Goal: Task Accomplishment & Management: Complete application form

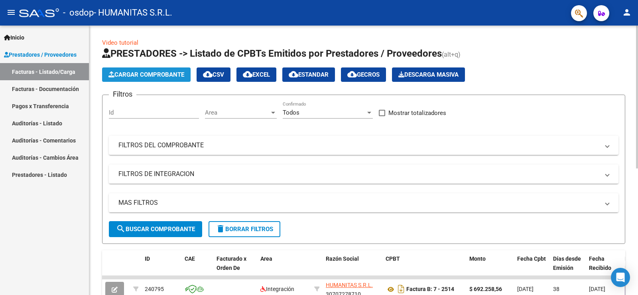
click at [166, 77] on span "Cargar Comprobante" at bounding box center [146, 74] width 76 height 7
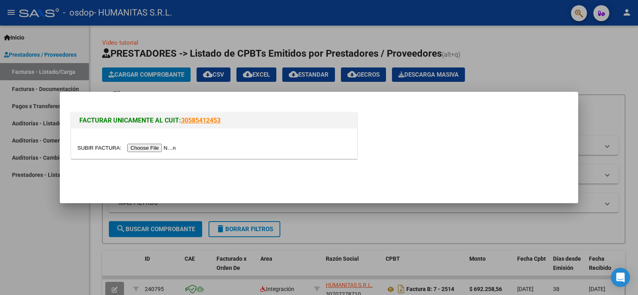
click at [165, 147] on input "file" at bounding box center [127, 147] width 101 height 8
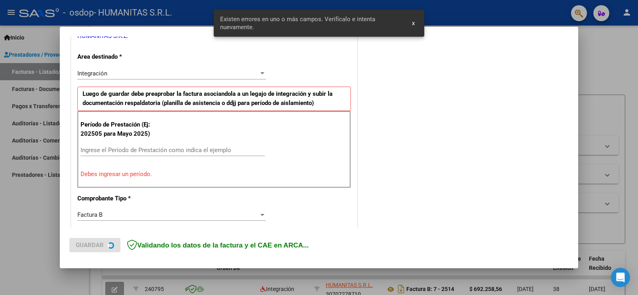
scroll to position [182, 0]
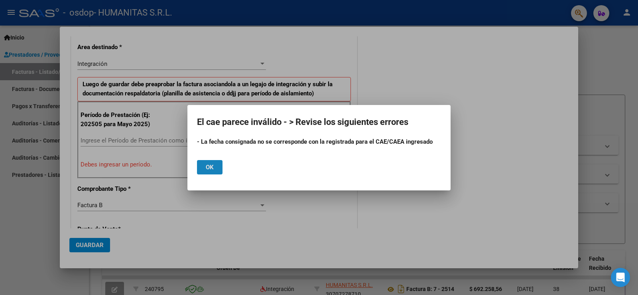
click at [207, 167] on span "Ok" at bounding box center [210, 166] width 8 height 7
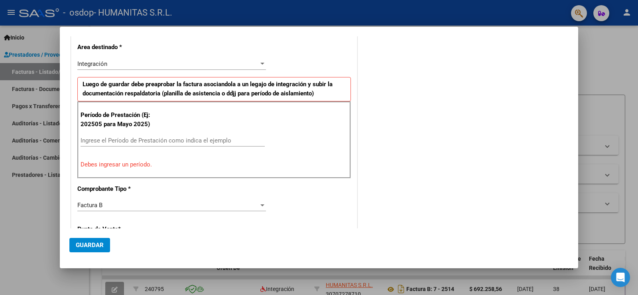
click at [172, 141] on input "Ingrese el Período de Prestación como indica el ejemplo" at bounding box center [173, 140] width 184 height 7
click at [173, 137] on input "Ingrese el Período de Prestación como indica el ejemplo" at bounding box center [173, 140] width 184 height 7
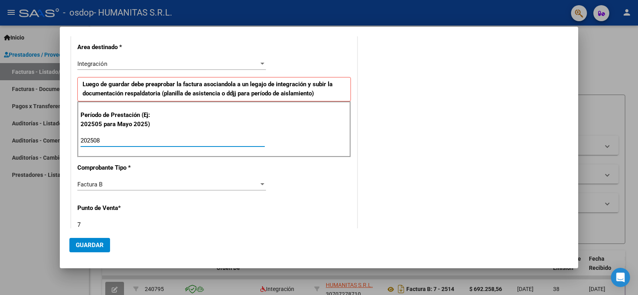
type input "202508"
click at [342, 224] on div "CUIT * 30-70727871-0 Ingresar CUIT ANALISIS PRESTADOR HUMANITAS S.R.L. ARCA Pad…" at bounding box center [213, 255] width 285 height 600
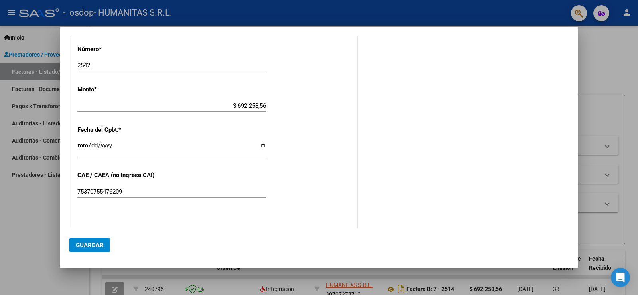
scroll to position [421, 0]
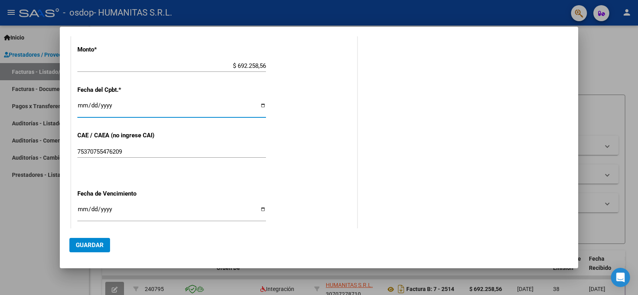
click at [259, 106] on input "[DATE]" at bounding box center [171, 108] width 189 height 13
type input "[DATE]"
click at [309, 137] on div "CUIT * 30-70727871-0 Ingresar CUIT ANALISIS PRESTADOR HUMANITAS S.R.L. ARCA Pad…" at bounding box center [213, 15] width 285 height 600
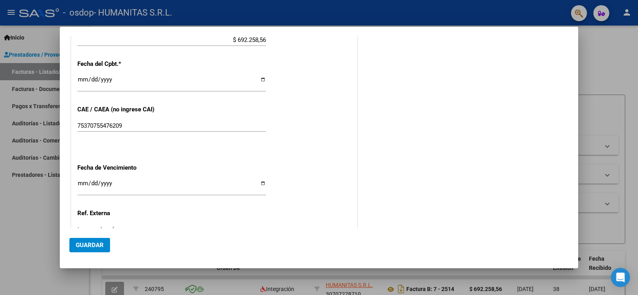
scroll to position [461, 0]
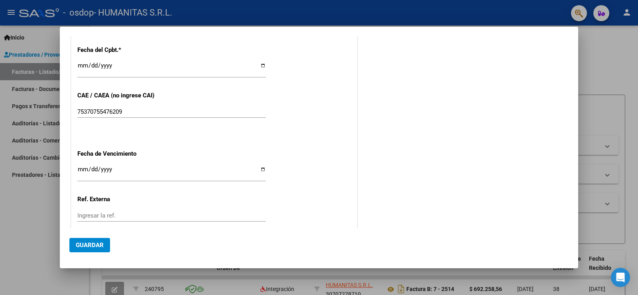
click at [258, 167] on input "Ingresar la fecha" at bounding box center [171, 172] width 189 height 13
type input "[DATE]"
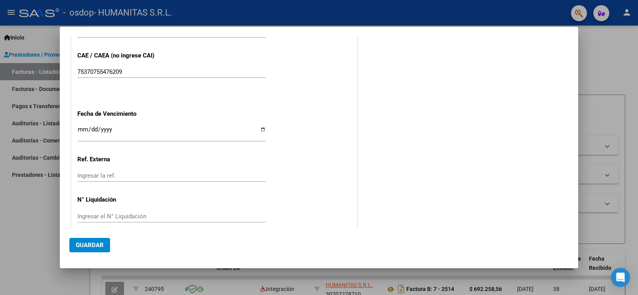
scroll to position [510, 0]
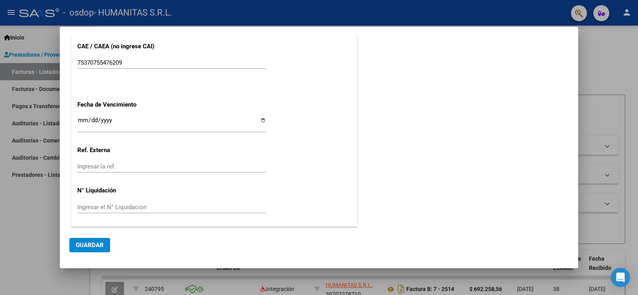
click at [92, 244] on span "Guardar" at bounding box center [90, 244] width 28 height 7
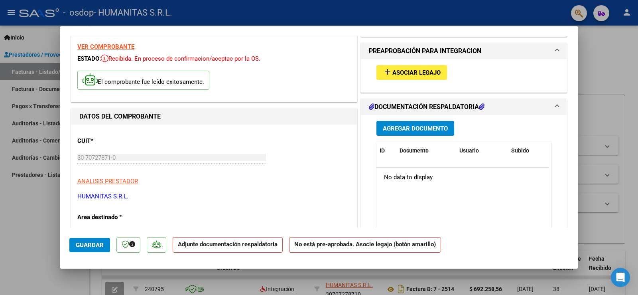
scroll to position [0, 0]
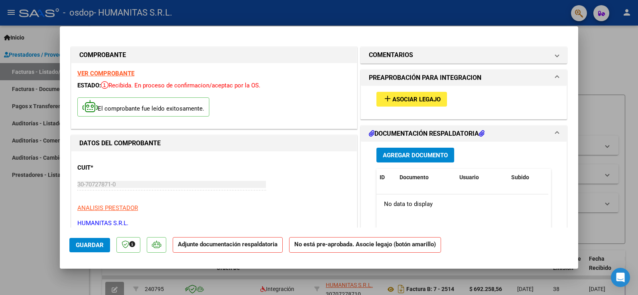
click at [407, 94] on button "add Asociar Legajo" at bounding box center [411, 99] width 71 height 15
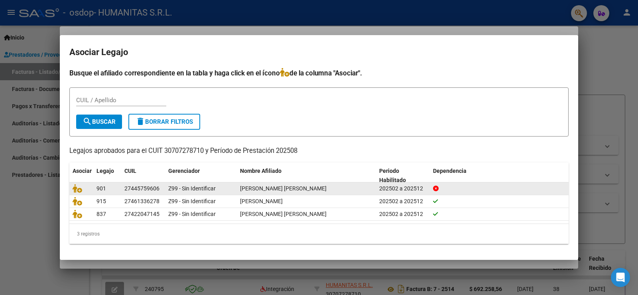
click at [476, 187] on div at bounding box center [499, 188] width 133 height 9
click at [256, 186] on span "[PERSON_NAME] [PERSON_NAME]" at bounding box center [283, 188] width 86 height 6
click at [212, 185] on span "Z99 - Sin Identificar" at bounding box center [191, 188] width 47 height 6
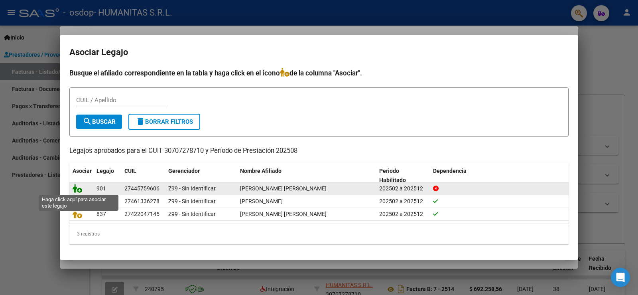
click at [80, 189] on icon at bounding box center [78, 188] width 10 height 9
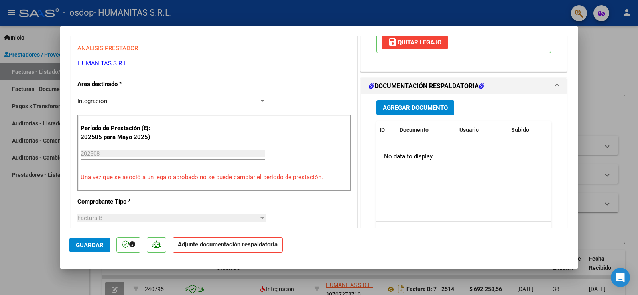
scroll to position [199, 0]
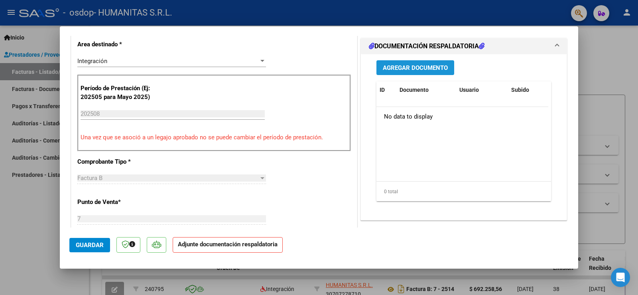
click at [416, 64] on span "Agregar Documento" at bounding box center [415, 67] width 65 height 7
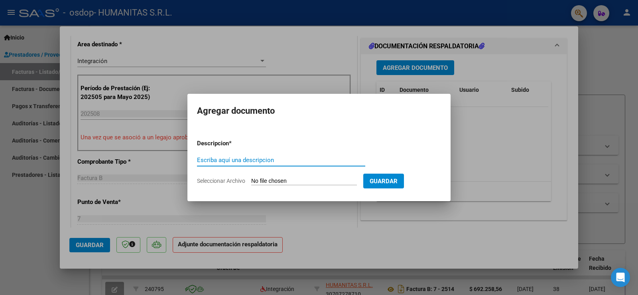
click at [287, 158] on input "Escriba aquí una descripcion" at bounding box center [281, 159] width 168 height 7
type input "Asistencia Agosto 2025"
drag, startPoint x: 388, startPoint y: 177, endPoint x: 306, endPoint y: 181, distance: 81.8
click at [306, 181] on form "Descripcion * Asistencia [DATE] Escriba aquí una descripcion Seleccionar Archiv…" at bounding box center [319, 162] width 244 height 58
click at [306, 177] on input "Seleccionar Archivo" at bounding box center [304, 181] width 106 height 8
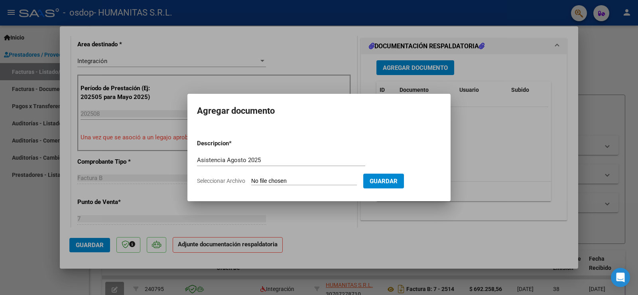
type input "C:\fakepath\Asistencia [DATE].pdf"
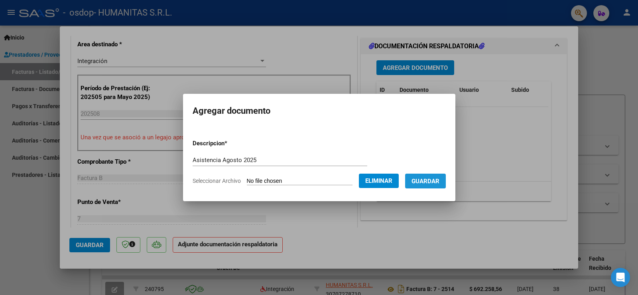
click at [436, 182] on span "Guardar" at bounding box center [425, 180] width 28 height 7
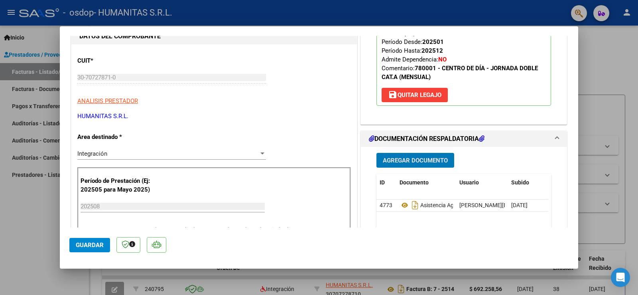
scroll to position [159, 0]
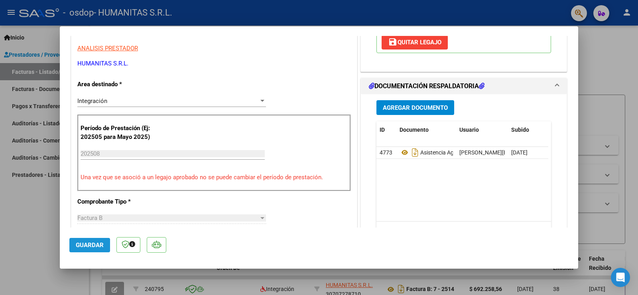
click at [90, 242] on span "Guardar" at bounding box center [90, 244] width 28 height 7
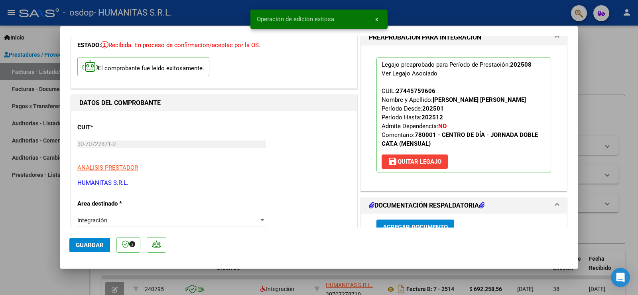
scroll to position [0, 0]
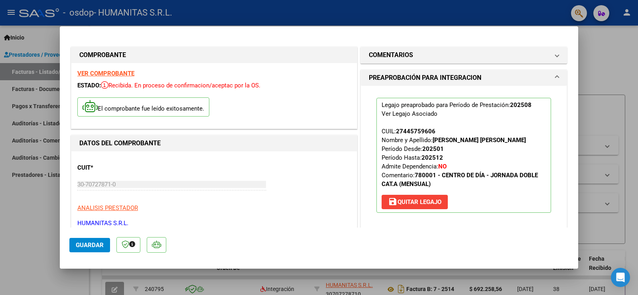
click at [632, 184] on div at bounding box center [319, 147] width 638 height 295
type input "$ 0,00"
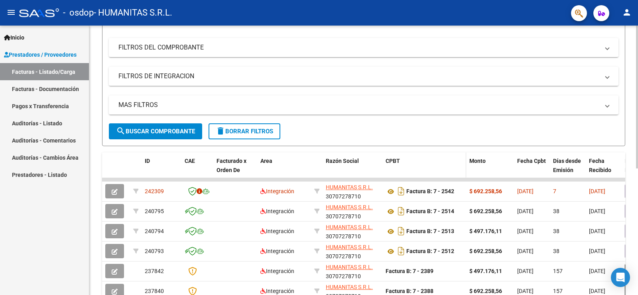
scroll to position [120, 0]
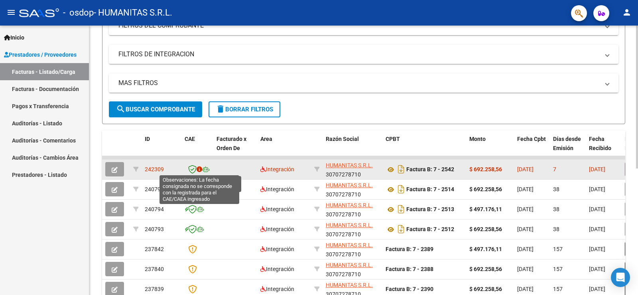
click at [198, 169] on icon at bounding box center [199, 169] width 6 height 6
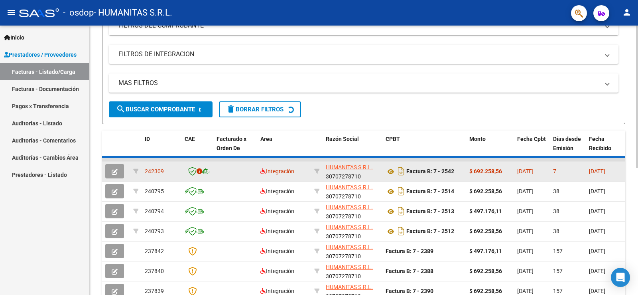
scroll to position [118, 0]
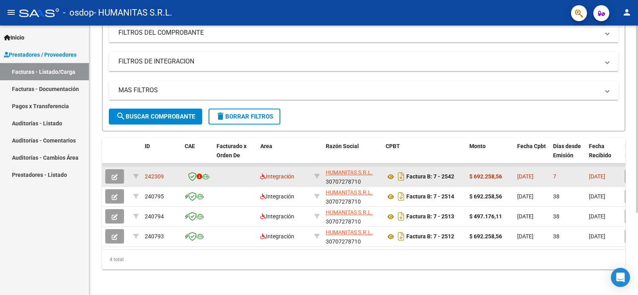
click at [226, 173] on datatable-body-cell at bounding box center [235, 177] width 44 height 20
click at [114, 174] on icon "button" at bounding box center [115, 177] width 6 height 6
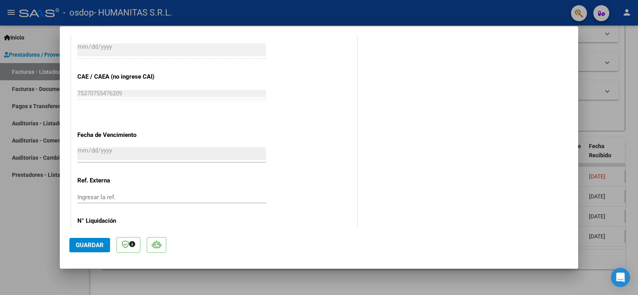
scroll to position [493, 0]
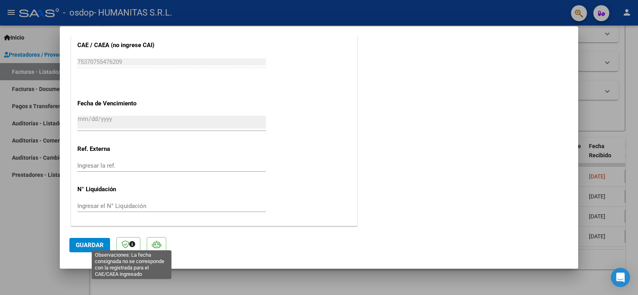
click at [132, 244] on icon at bounding box center [132, 244] width 6 height 6
click at [123, 245] on icon at bounding box center [126, 244] width 8 height 8
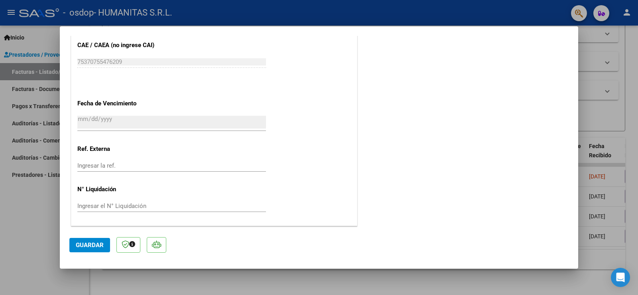
click at [92, 246] on span "Guardar" at bounding box center [90, 244] width 28 height 7
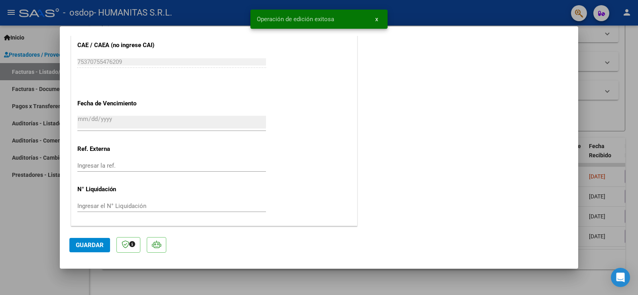
click at [626, 137] on div at bounding box center [319, 147] width 638 height 295
type input "$ 0,00"
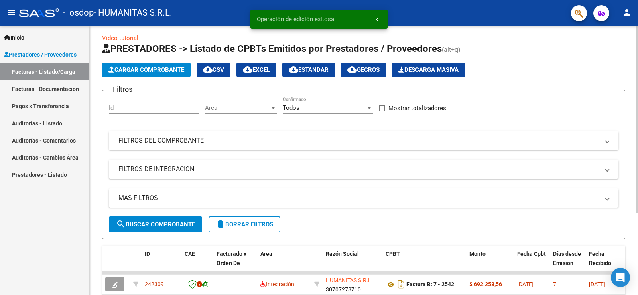
scroll to position [0, 0]
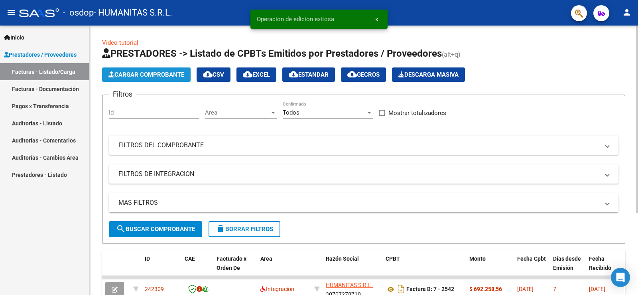
click at [172, 72] on span "Cargar Comprobante" at bounding box center [146, 74] width 76 height 7
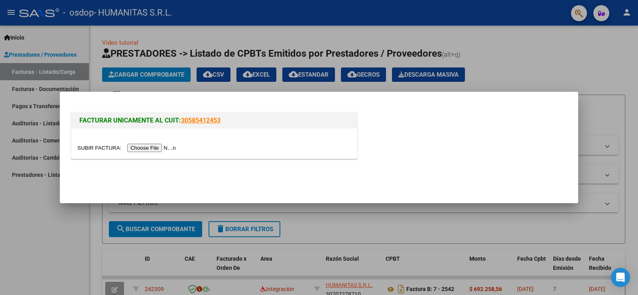
click at [165, 148] on input "file" at bounding box center [127, 147] width 101 height 8
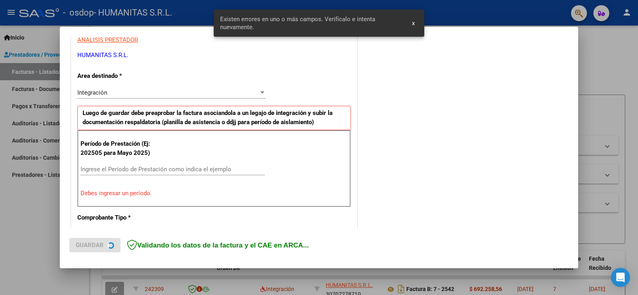
scroll to position [167, 0]
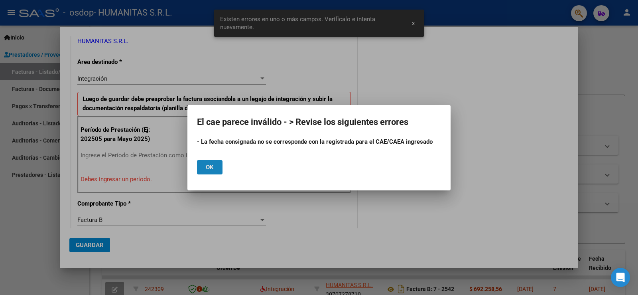
click at [217, 170] on button "Ok" at bounding box center [210, 167] width 26 height 14
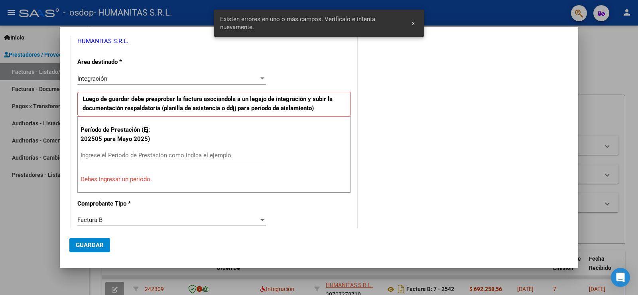
click at [169, 152] on input "Ingrese el Período de Prestación como indica el ejemplo" at bounding box center [173, 154] width 184 height 7
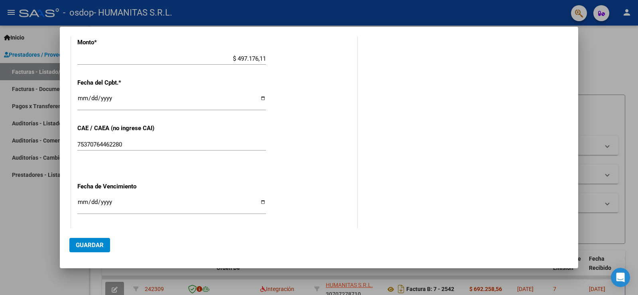
scroll to position [446, 0]
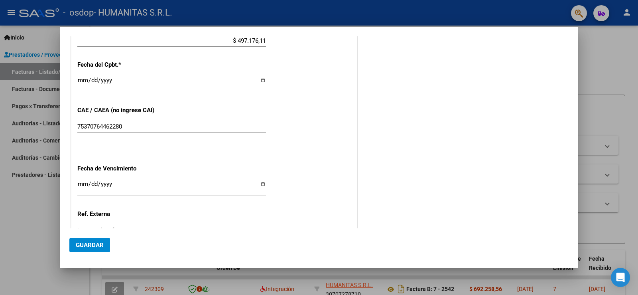
type input "202508"
click at [261, 77] on div "[DATE] Ingresar la fecha" at bounding box center [171, 83] width 189 height 17
click at [260, 80] on input "[DATE]" at bounding box center [171, 83] width 189 height 13
type input "[DATE]"
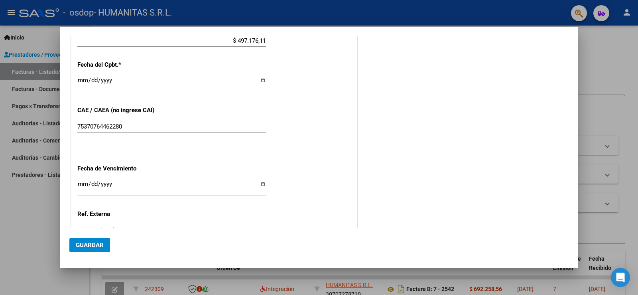
click at [259, 187] on input "Ingresar la fecha" at bounding box center [171, 187] width 189 height 13
type input "[DATE]"
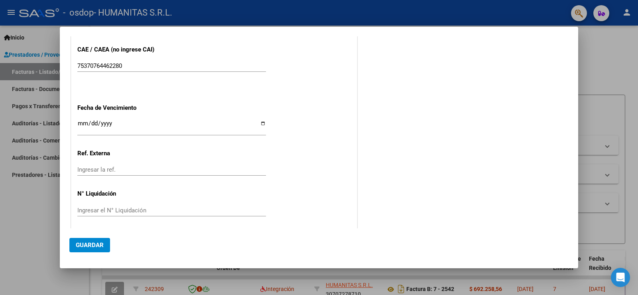
scroll to position [510, 0]
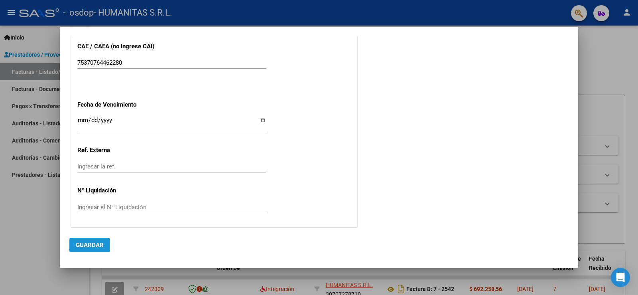
click at [97, 244] on span "Guardar" at bounding box center [90, 244] width 28 height 7
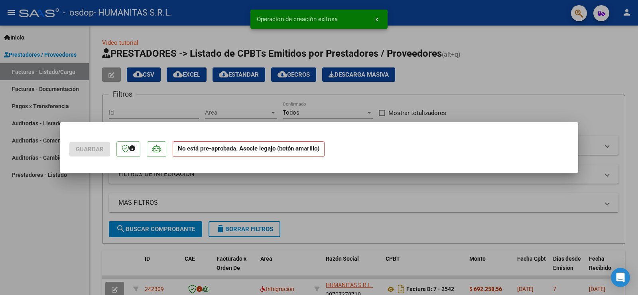
scroll to position [0, 0]
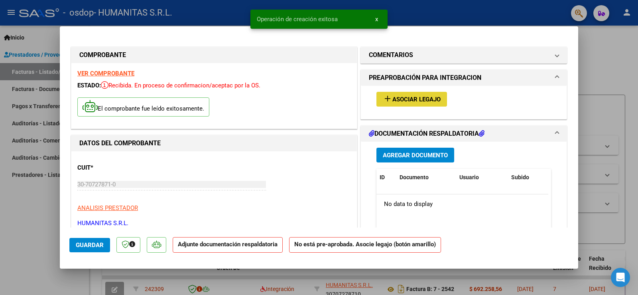
click at [403, 105] on button "add Asociar Legajo" at bounding box center [411, 99] width 71 height 15
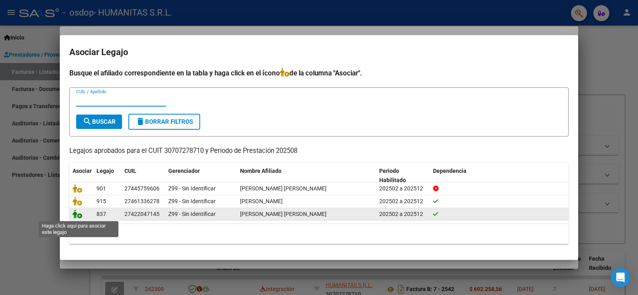
click at [79, 214] on icon at bounding box center [78, 213] width 10 height 9
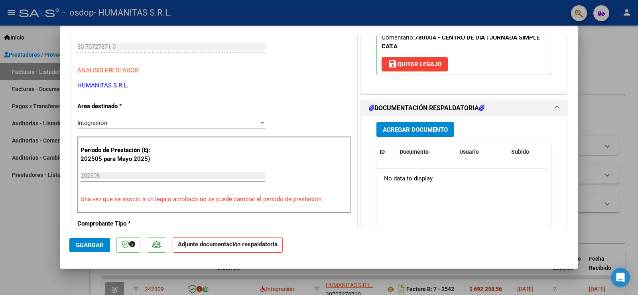
scroll to position [159, 0]
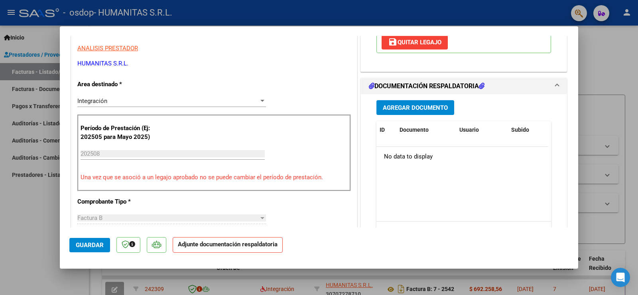
click at [419, 106] on span "Agregar Documento" at bounding box center [415, 107] width 65 height 7
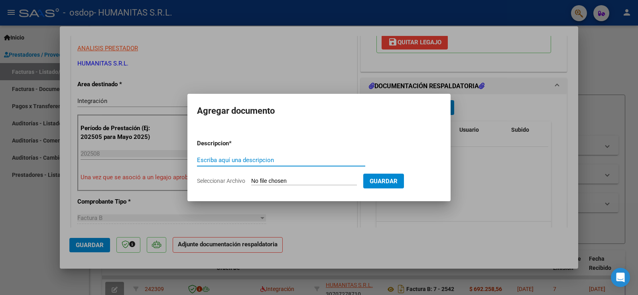
click at [323, 166] on div "Escriba aquí una descripcion" at bounding box center [281, 164] width 168 height 20
click at [320, 157] on input "Escriba aquí una descripcion" at bounding box center [281, 159] width 168 height 7
type input "Asistencia Agosto 2025"
click at [354, 185] on input "Seleccionar Archivo" at bounding box center [304, 181] width 106 height 8
type input "C:\fakepath\Asistencia [DATE].pdf"
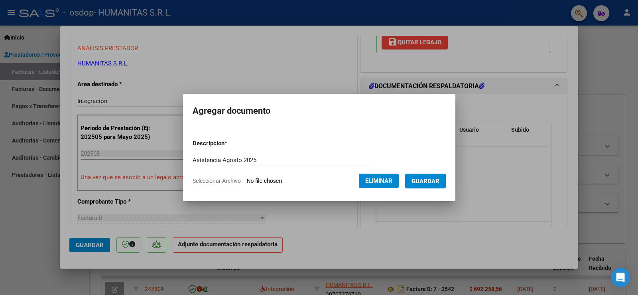
click at [437, 180] on span "Guardar" at bounding box center [425, 180] width 28 height 7
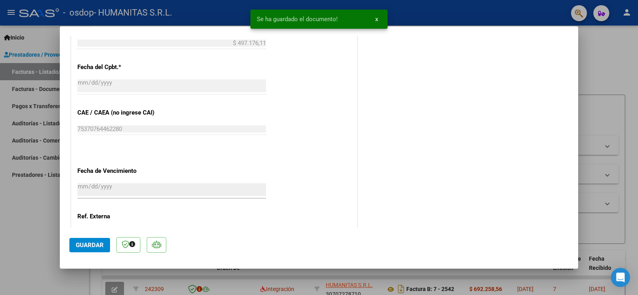
scroll to position [518, 0]
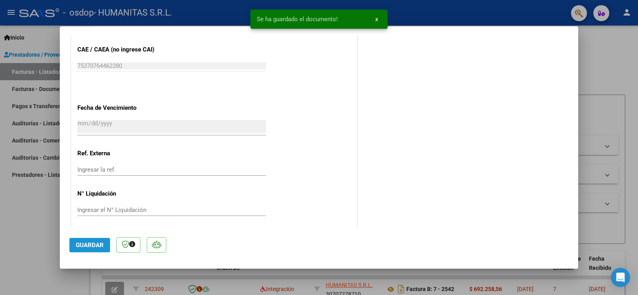
click at [87, 244] on span "Guardar" at bounding box center [90, 244] width 28 height 7
click at [598, 125] on div at bounding box center [319, 147] width 638 height 295
type input "$ 0,00"
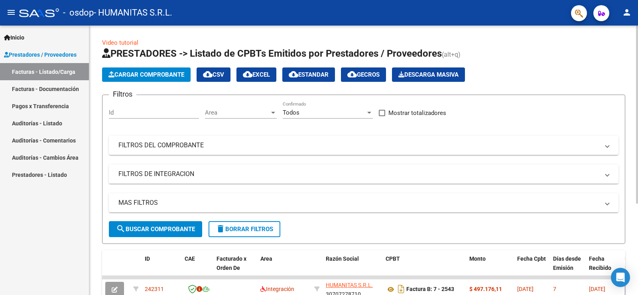
click at [156, 64] on app-list-header "PRESTADORES -> Listado de CPBTs Emitidos por Prestadores / Proveedores (alt+q) …" at bounding box center [363, 145] width 523 height 196
click at [157, 72] on span "Cargar Comprobante" at bounding box center [146, 74] width 76 height 7
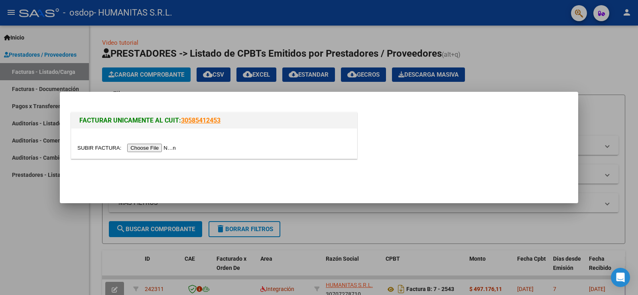
click at [158, 147] on input "file" at bounding box center [127, 147] width 101 height 8
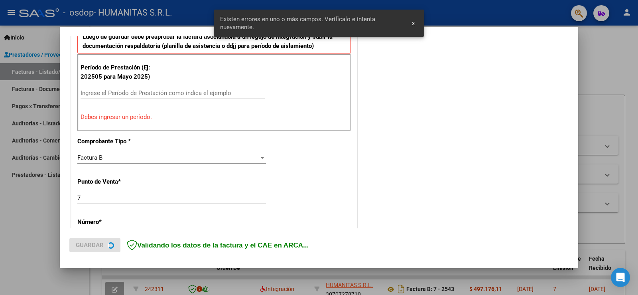
scroll to position [236, 0]
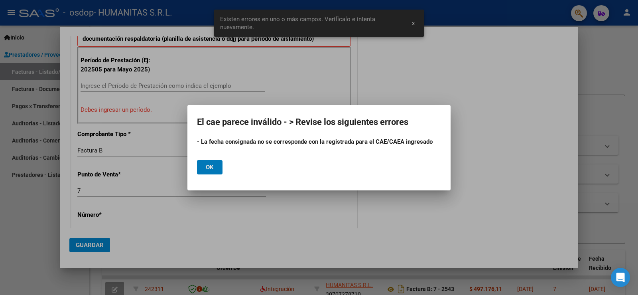
click at [205, 165] on button "Ok" at bounding box center [210, 167] width 26 height 14
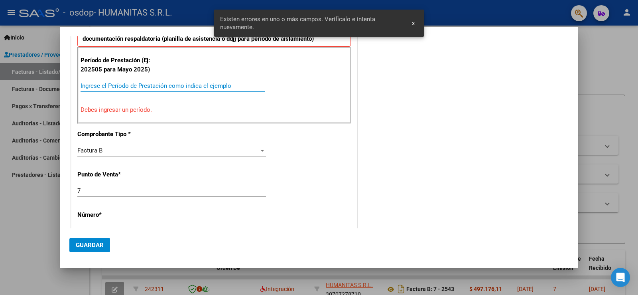
click at [181, 84] on input "Ingrese el Período de Prestación como indica el ejemplo" at bounding box center [173, 85] width 184 height 7
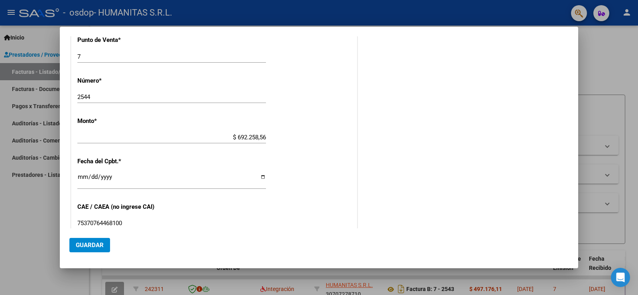
scroll to position [356, 0]
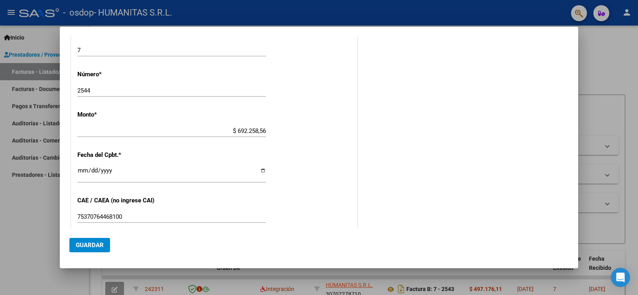
type input "202508"
click at [133, 129] on input "$ 692.258,56" at bounding box center [171, 130] width 189 height 7
click at [130, 166] on div "[DATE] Ingresar la fecha" at bounding box center [171, 173] width 189 height 17
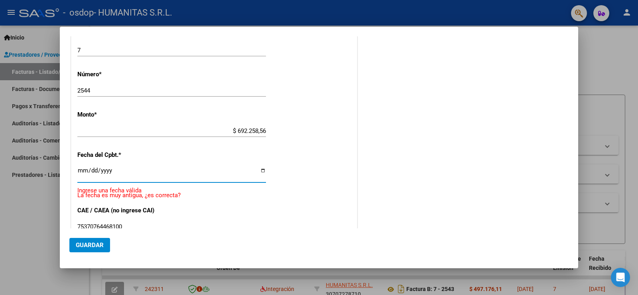
type input "[DATE]"
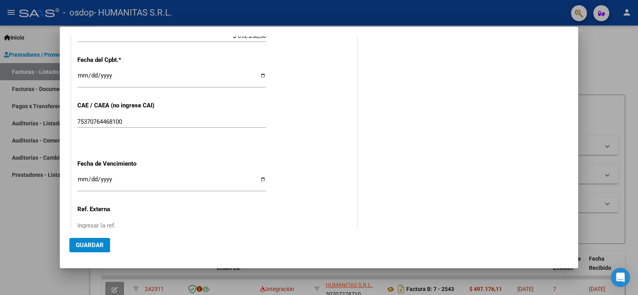
scroll to position [475, 0]
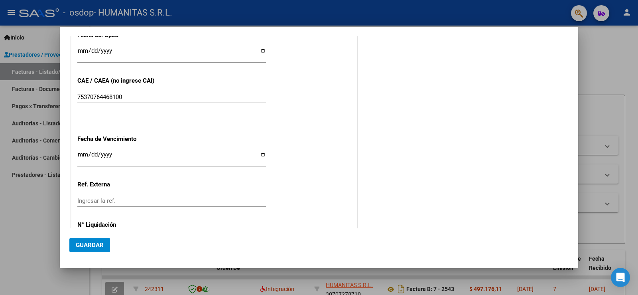
click at [132, 167] on div "Ingresar la fecha" at bounding box center [171, 161] width 189 height 24
click at [134, 157] on input "Ingresar la fecha" at bounding box center [171, 157] width 189 height 13
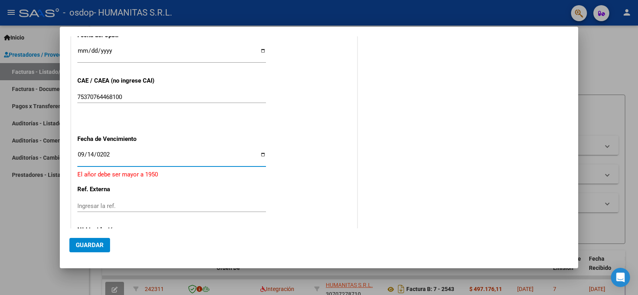
type input "[DATE]"
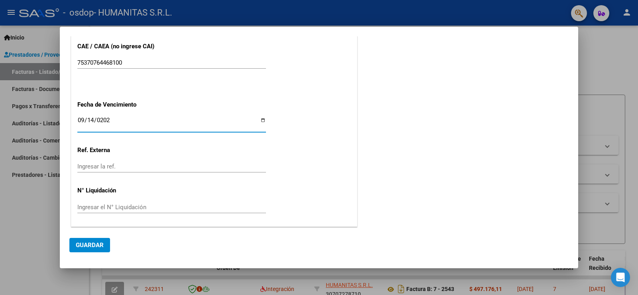
click at [93, 244] on span "Guardar" at bounding box center [90, 244] width 28 height 7
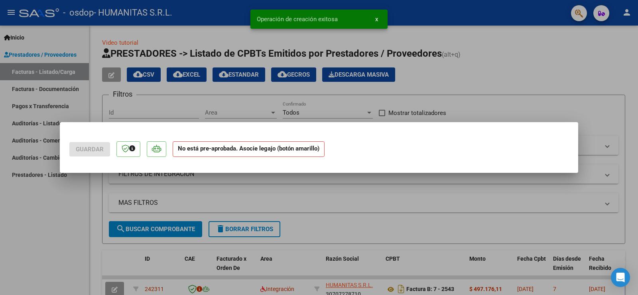
scroll to position [0, 0]
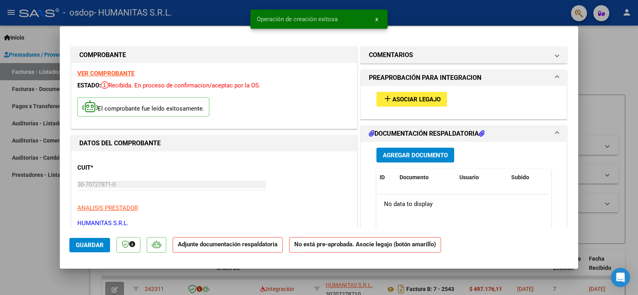
click at [423, 98] on span "Asociar Legajo" at bounding box center [416, 99] width 48 height 7
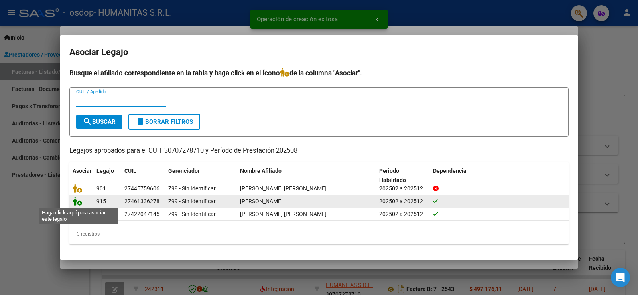
click at [76, 203] on icon at bounding box center [78, 200] width 10 height 9
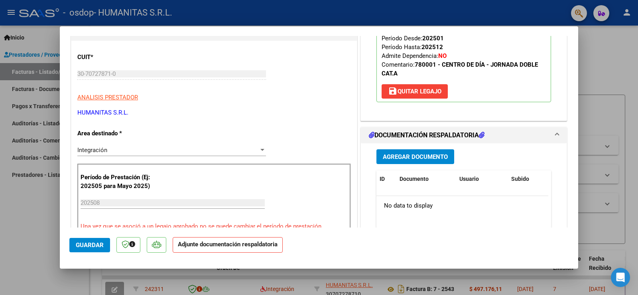
scroll to position [120, 0]
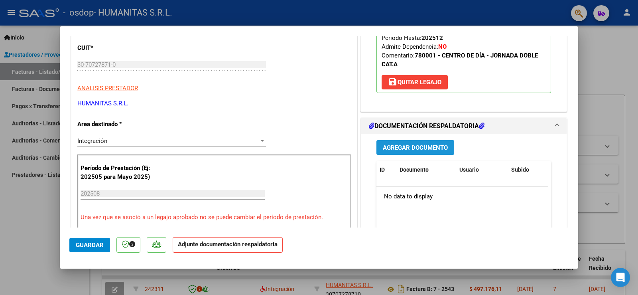
click at [403, 151] on button "Agregar Documento" at bounding box center [415, 147] width 78 height 15
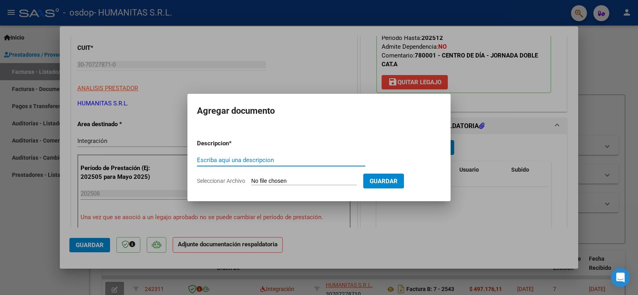
click at [338, 164] on div "Escriba aquí una descripcion" at bounding box center [281, 160] width 168 height 12
type input "Asistencia Agosto 2025"
click at [342, 178] on input "Seleccionar Archivo" at bounding box center [304, 181] width 106 height 8
type input "C:\fakepath\Asistencia [DATE].pdf"
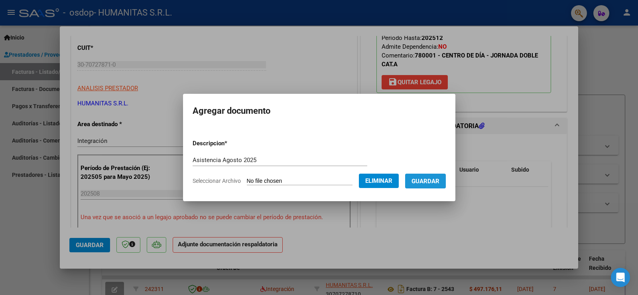
click at [442, 187] on button "Guardar" at bounding box center [425, 180] width 41 height 15
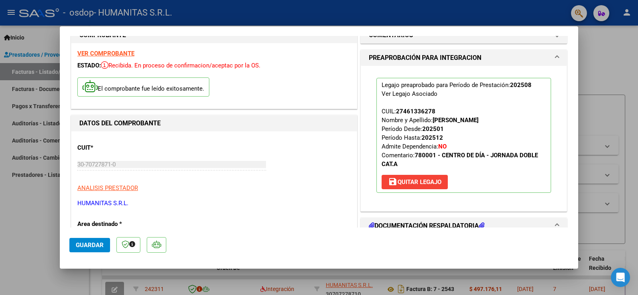
scroll to position [0, 0]
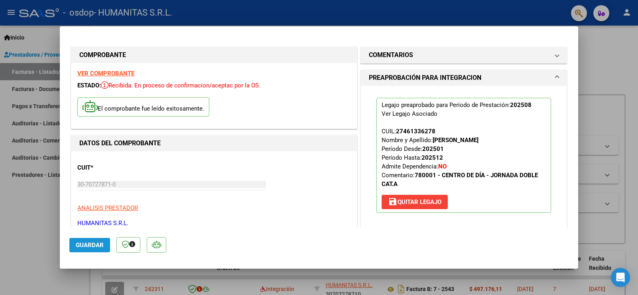
click at [88, 246] on span "Guardar" at bounding box center [90, 244] width 28 height 7
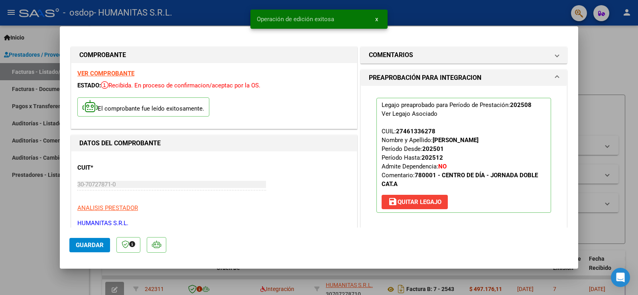
click at [617, 79] on div at bounding box center [319, 147] width 638 height 295
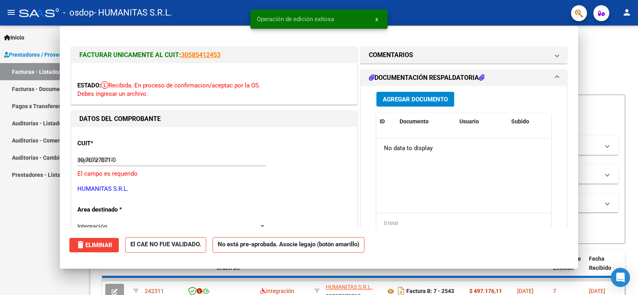
type input "$ 0,00"
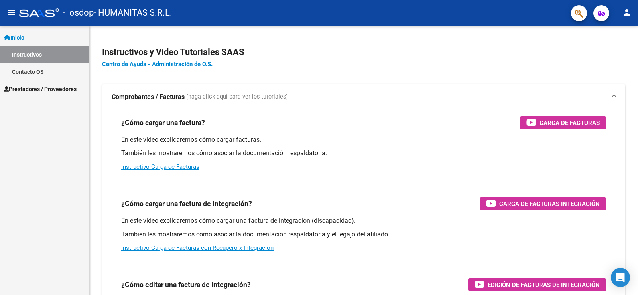
click at [634, 7] on mat-toolbar "menu - osdop - HUMANITAS S.R.L. person" at bounding box center [319, 13] width 638 height 26
click at [628, 12] on mat-icon "person" at bounding box center [627, 13] width 10 height 10
click at [606, 35] on button "person Mi Perfil" at bounding box center [610, 33] width 49 height 19
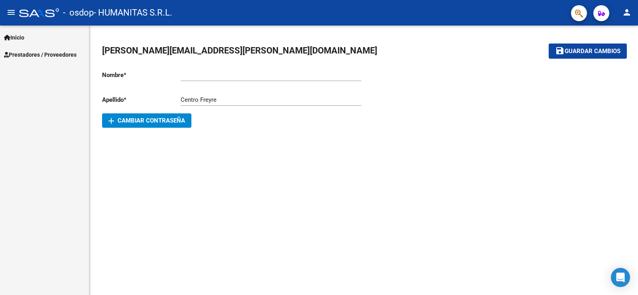
click at [626, 11] on mat-icon "person" at bounding box center [627, 13] width 10 height 10
click at [449, 143] on div at bounding box center [319, 147] width 638 height 295
click at [21, 40] on span "Inicio" at bounding box center [14, 37] width 20 height 9
click at [49, 40] on link "Inicio" at bounding box center [44, 37] width 89 height 17
drag, startPoint x: 110, startPoint y: 2, endPoint x: 379, endPoint y: 126, distance: 296.2
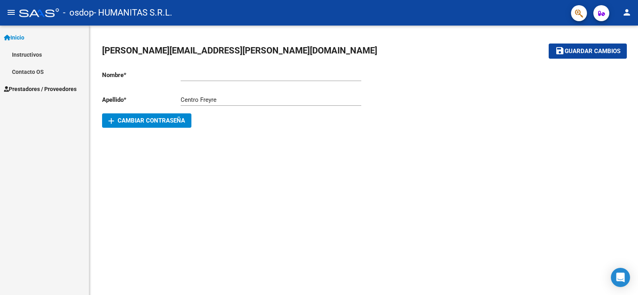
click at [378, 129] on div "david.diaz@centrofreyre.com.ar save Guardar cambios Nombre * Ingresar nombre Ap…" at bounding box center [363, 86] width 548 height 121
